Goal: Navigation & Orientation: Find specific page/section

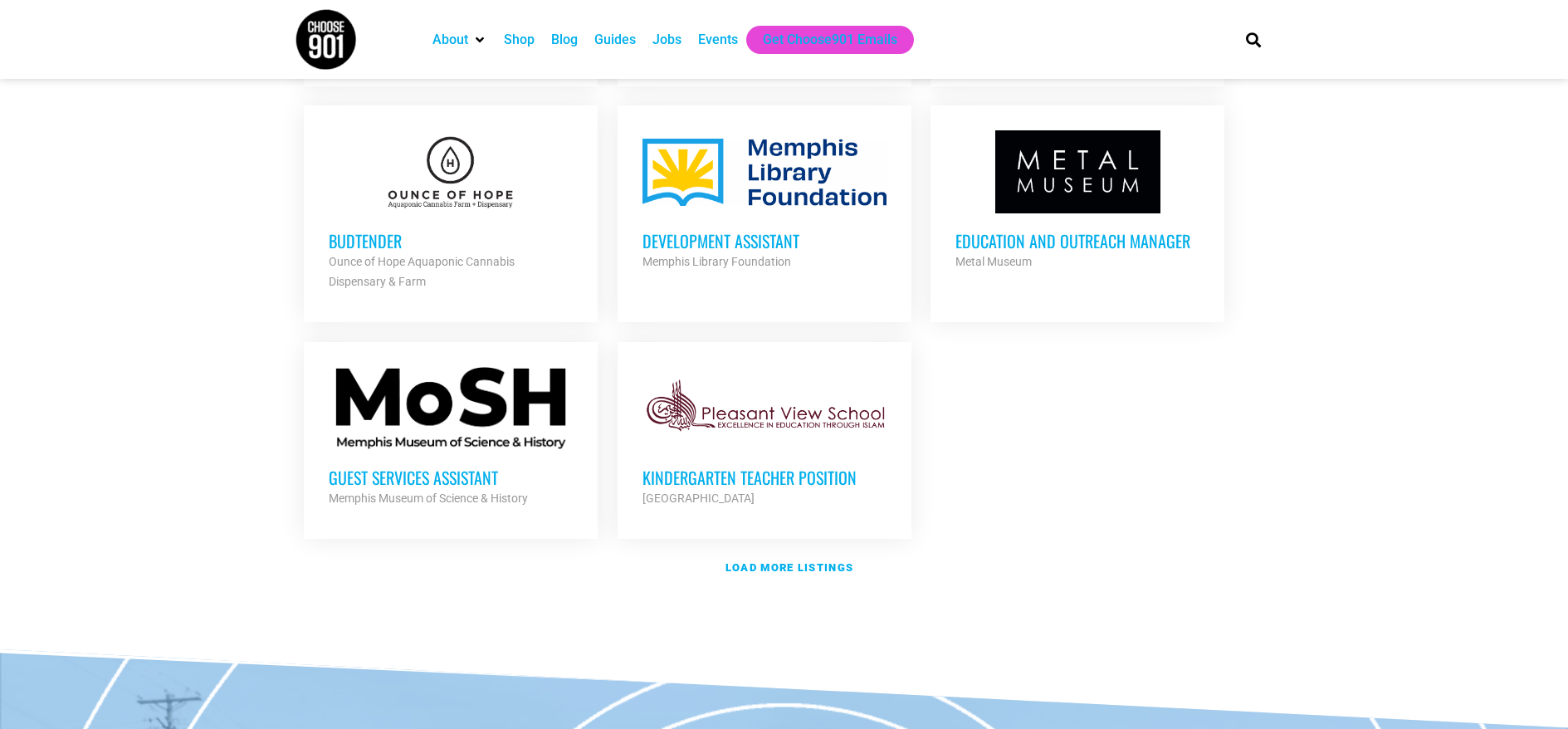
scroll to position [1897, 0]
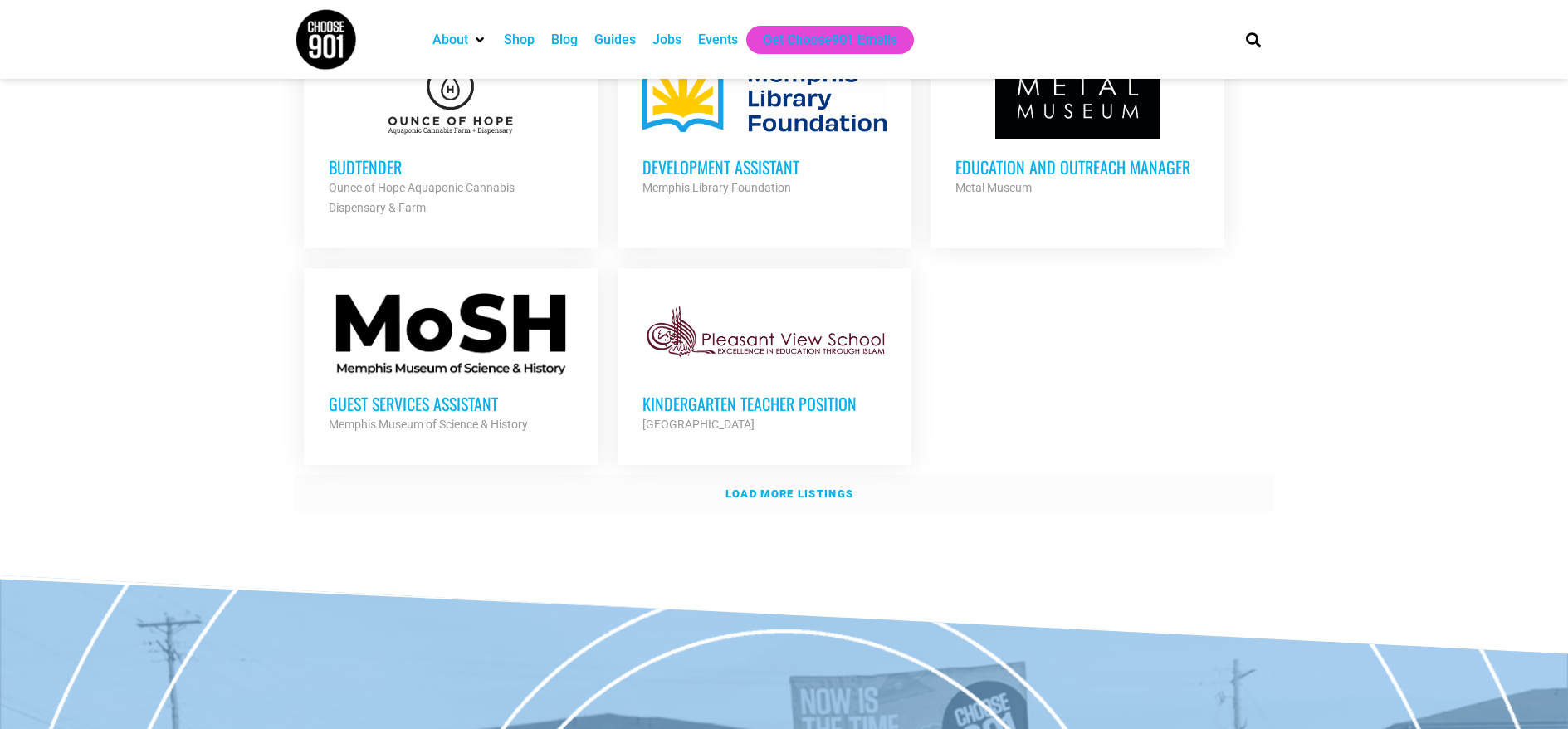
click at [751, 490] on strong "Load more listings" at bounding box center [789, 493] width 128 height 12
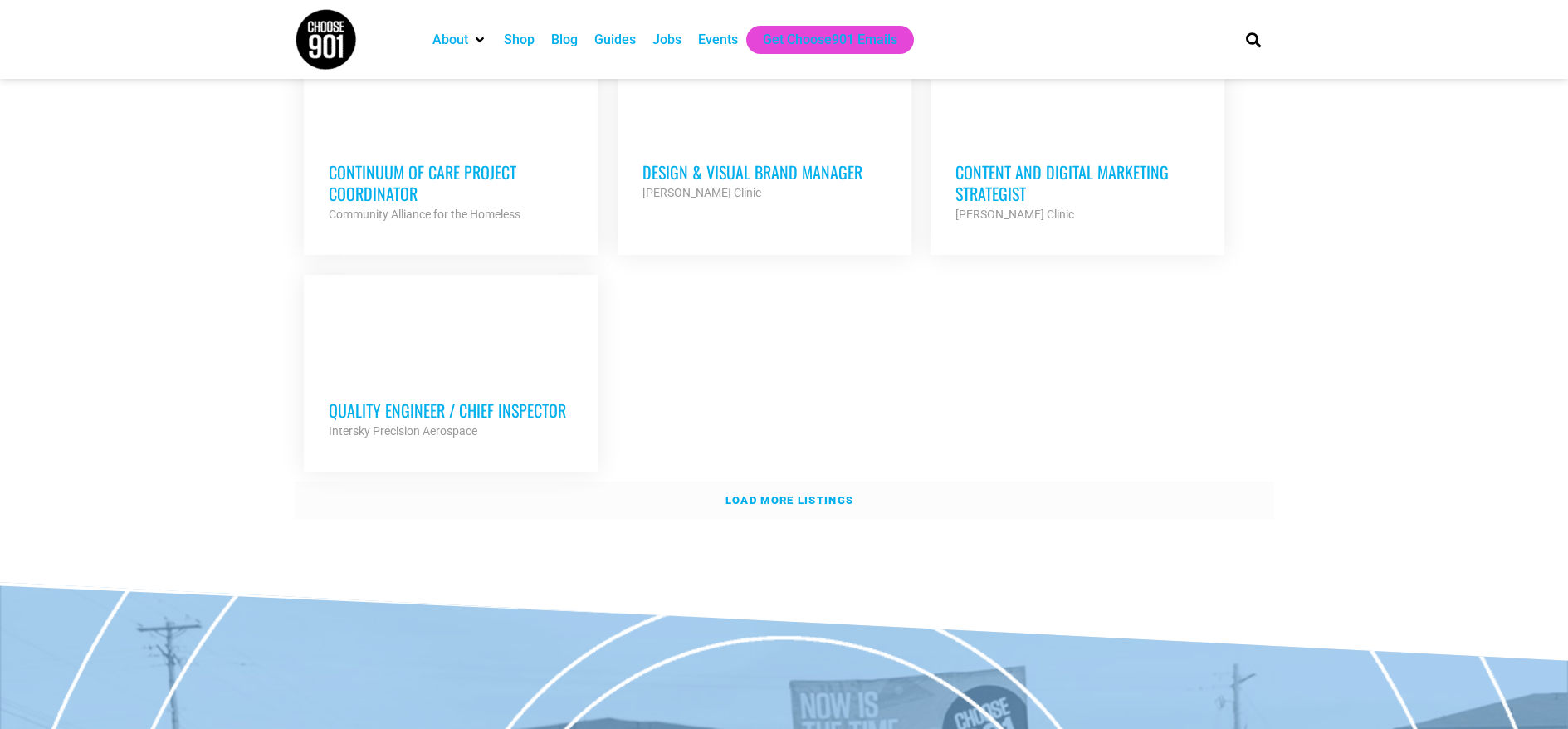
scroll to position [3742, 0]
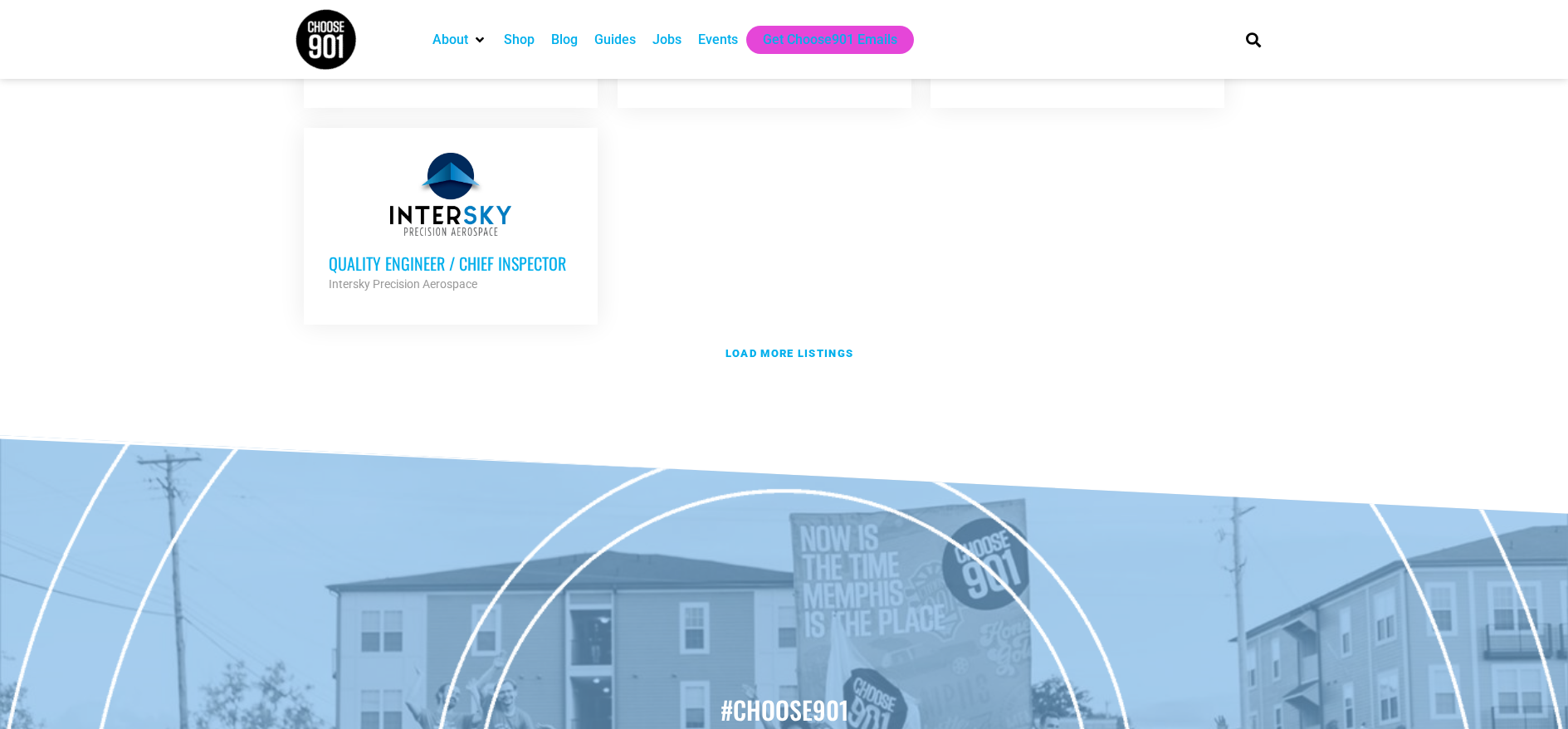
click at [383, 335] on link "Load more listings" at bounding box center [784, 353] width 979 height 38
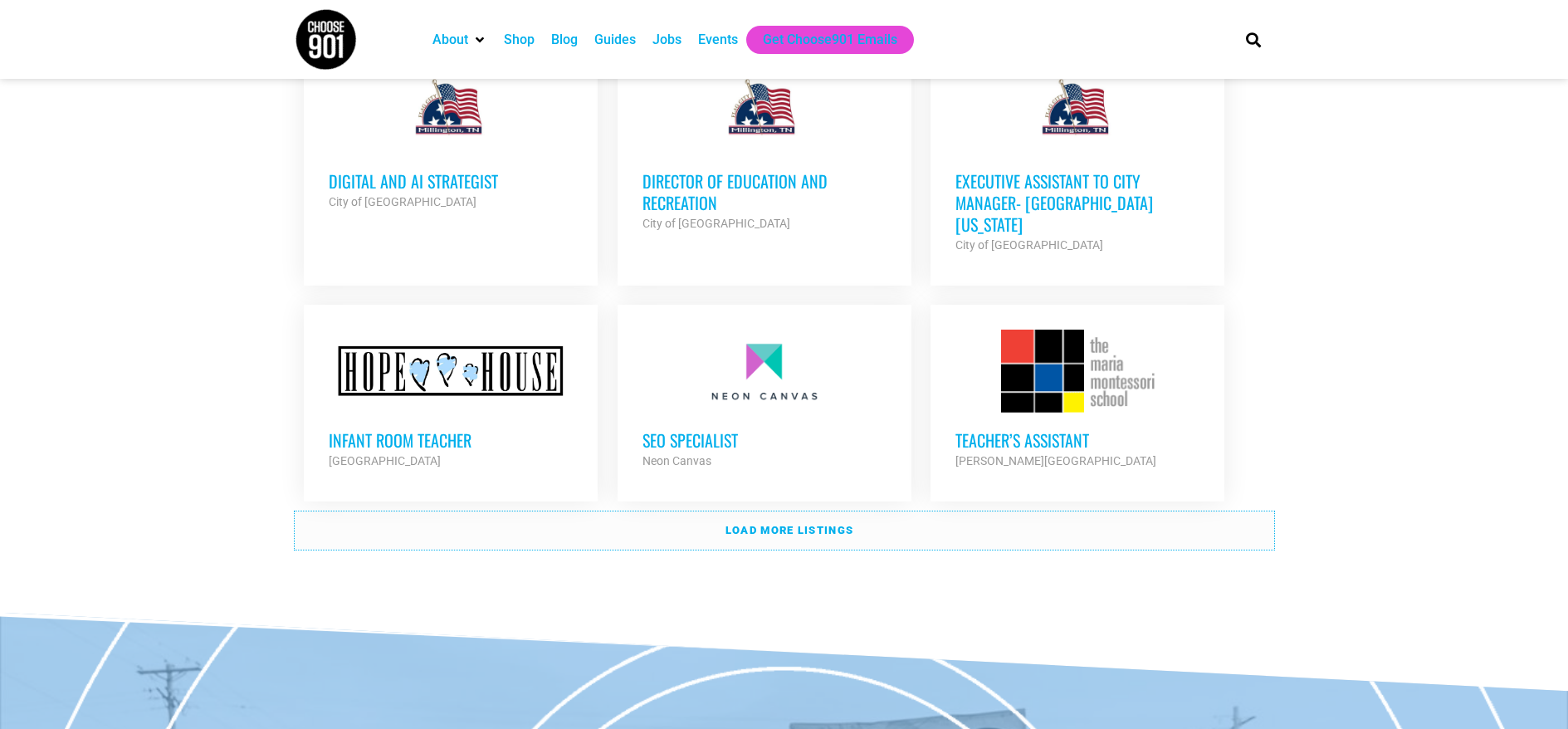
scroll to position [5078, 0]
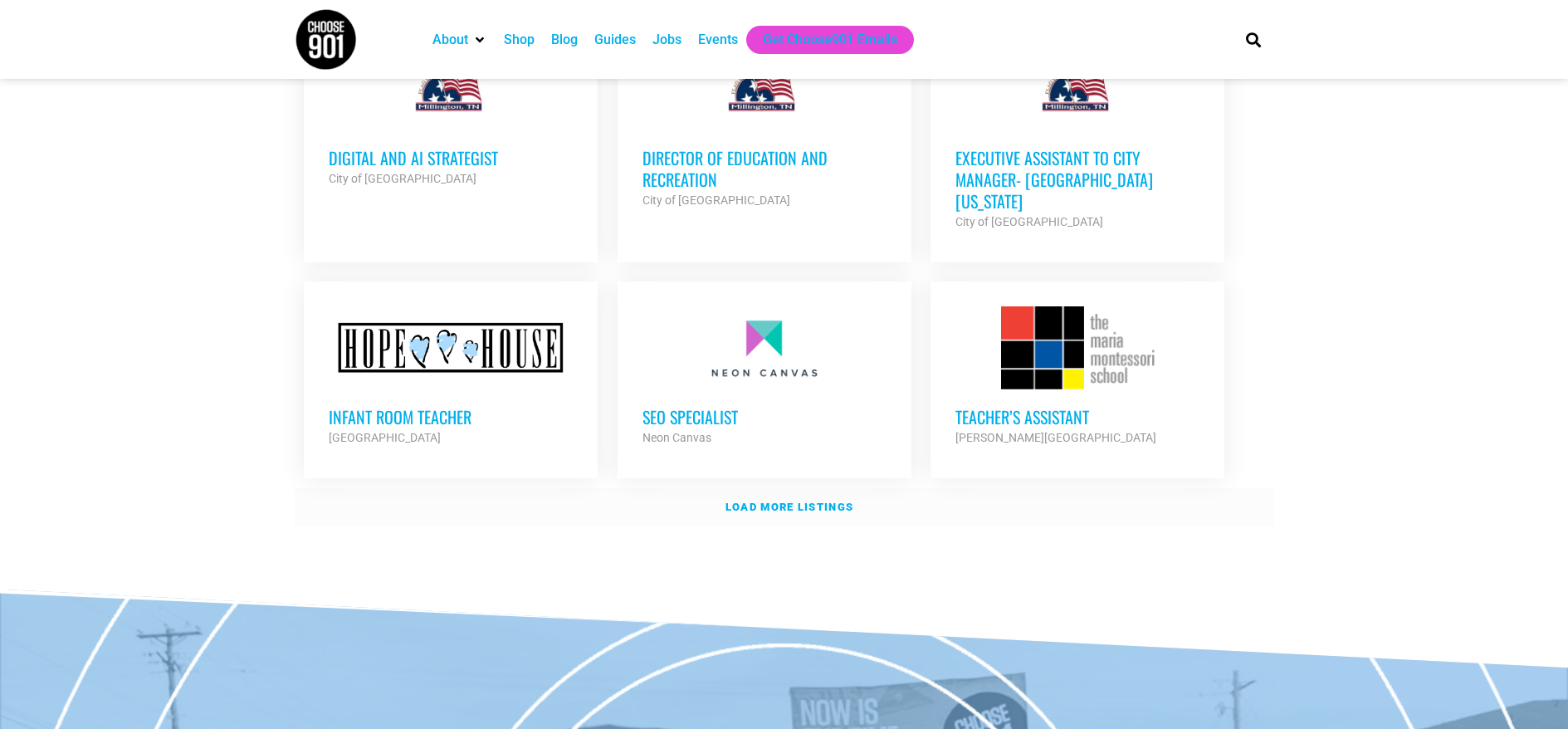
click at [512, 488] on link "Load more listings" at bounding box center [784, 506] width 979 height 38
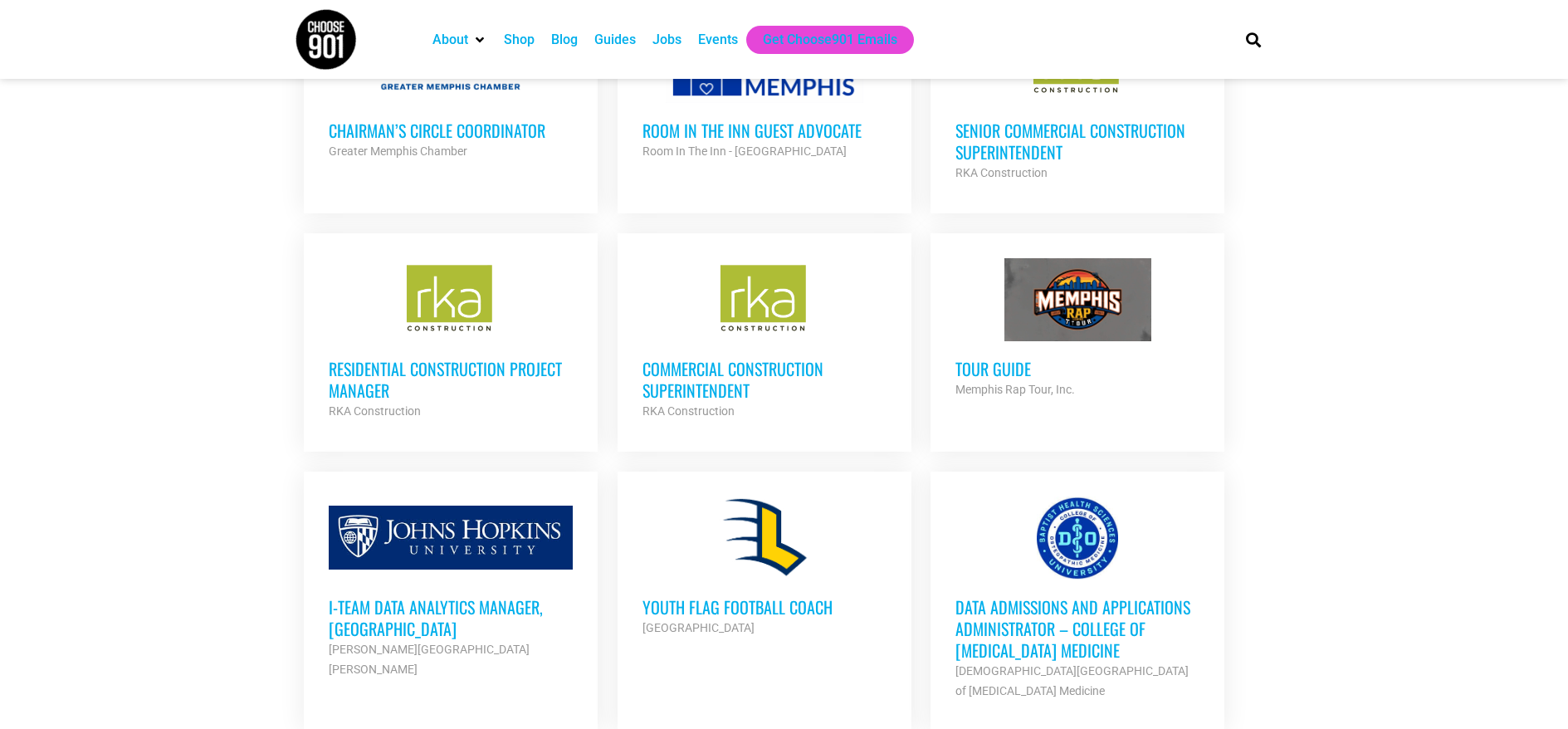
scroll to position [4050, 0]
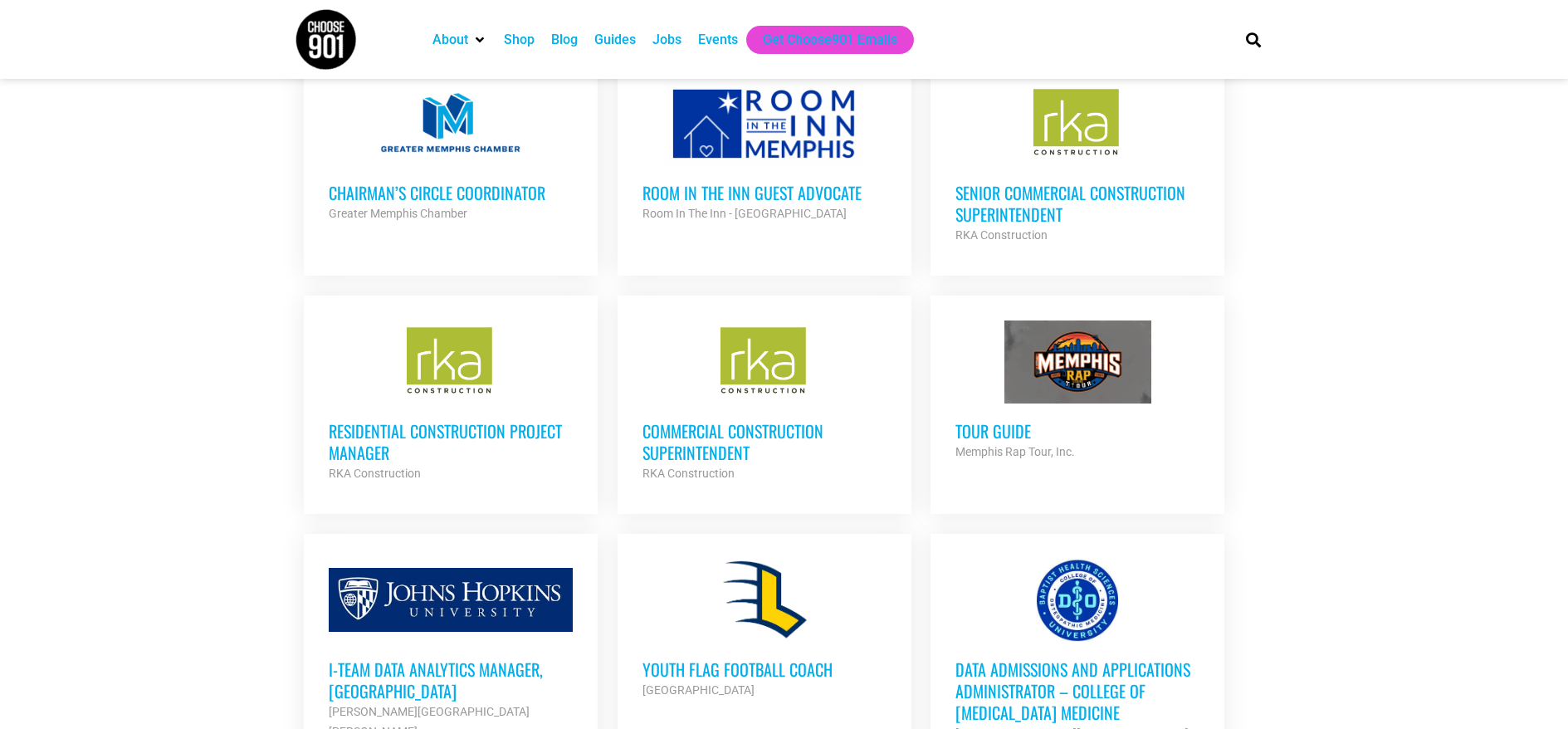
click at [571, 47] on div "Blog" at bounding box center [564, 40] width 26 height 20
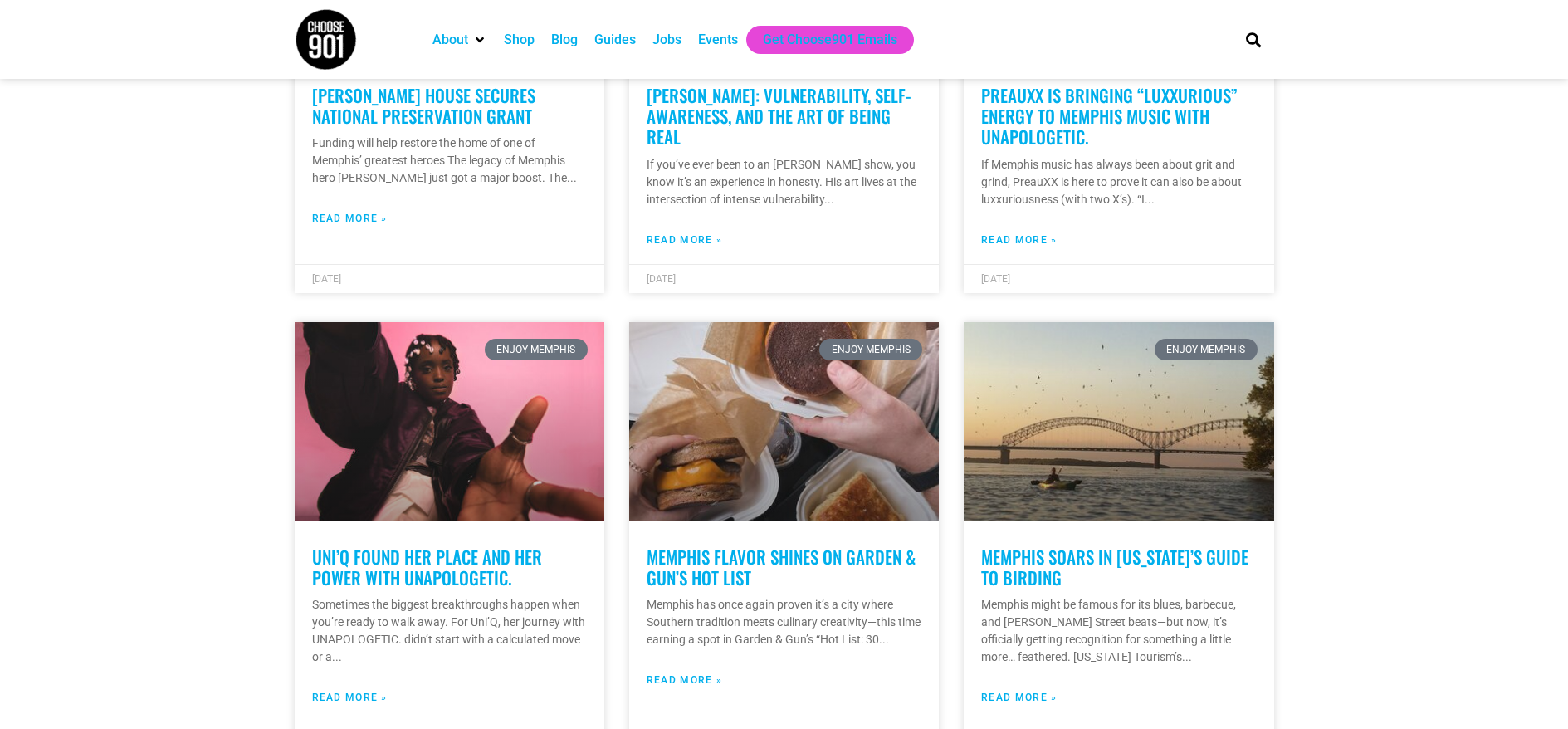
scroll to position [1209, 0]
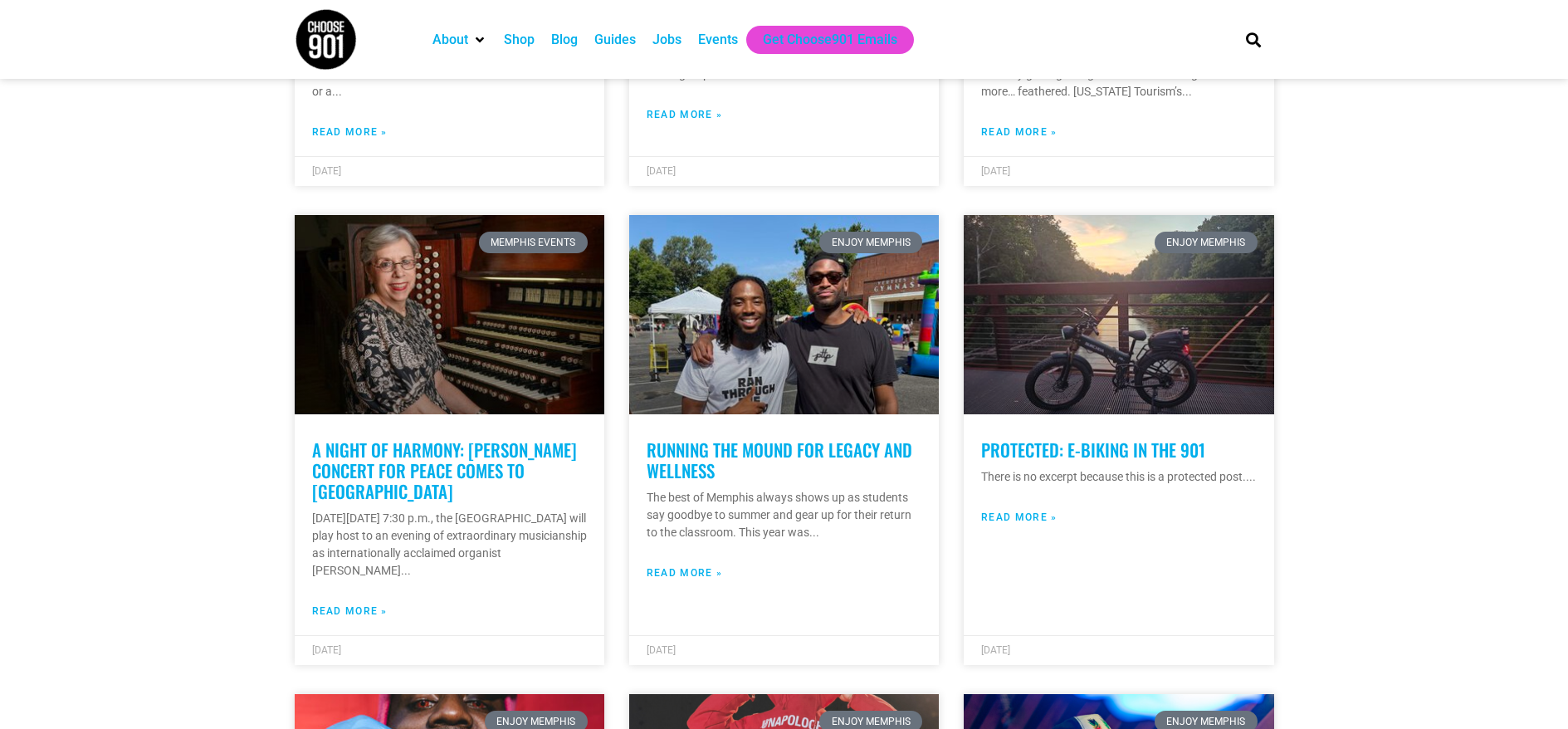
click at [615, 33] on div "Guides" at bounding box center [615, 40] width 41 height 20
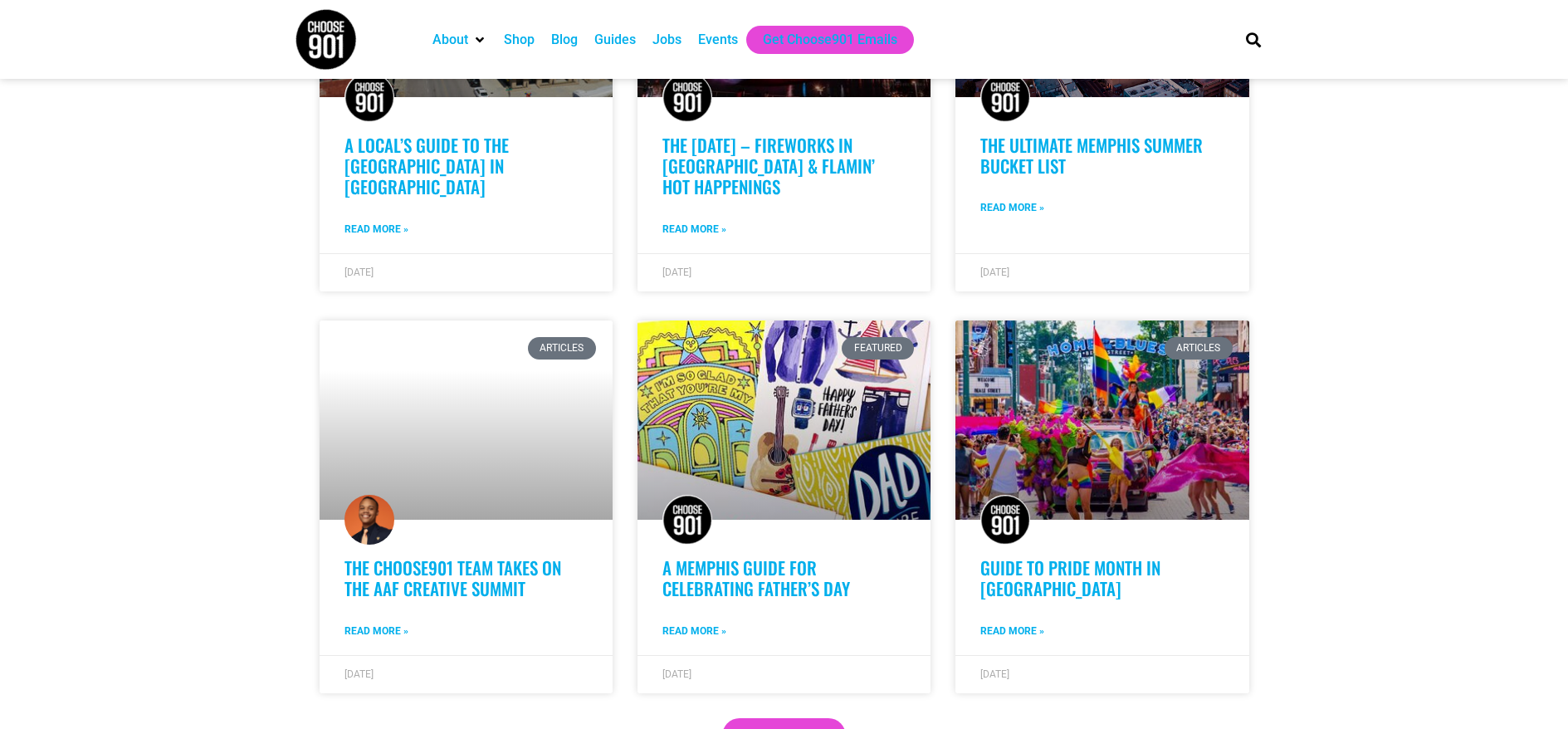
scroll to position [1179, 0]
